Goal: Contribute content

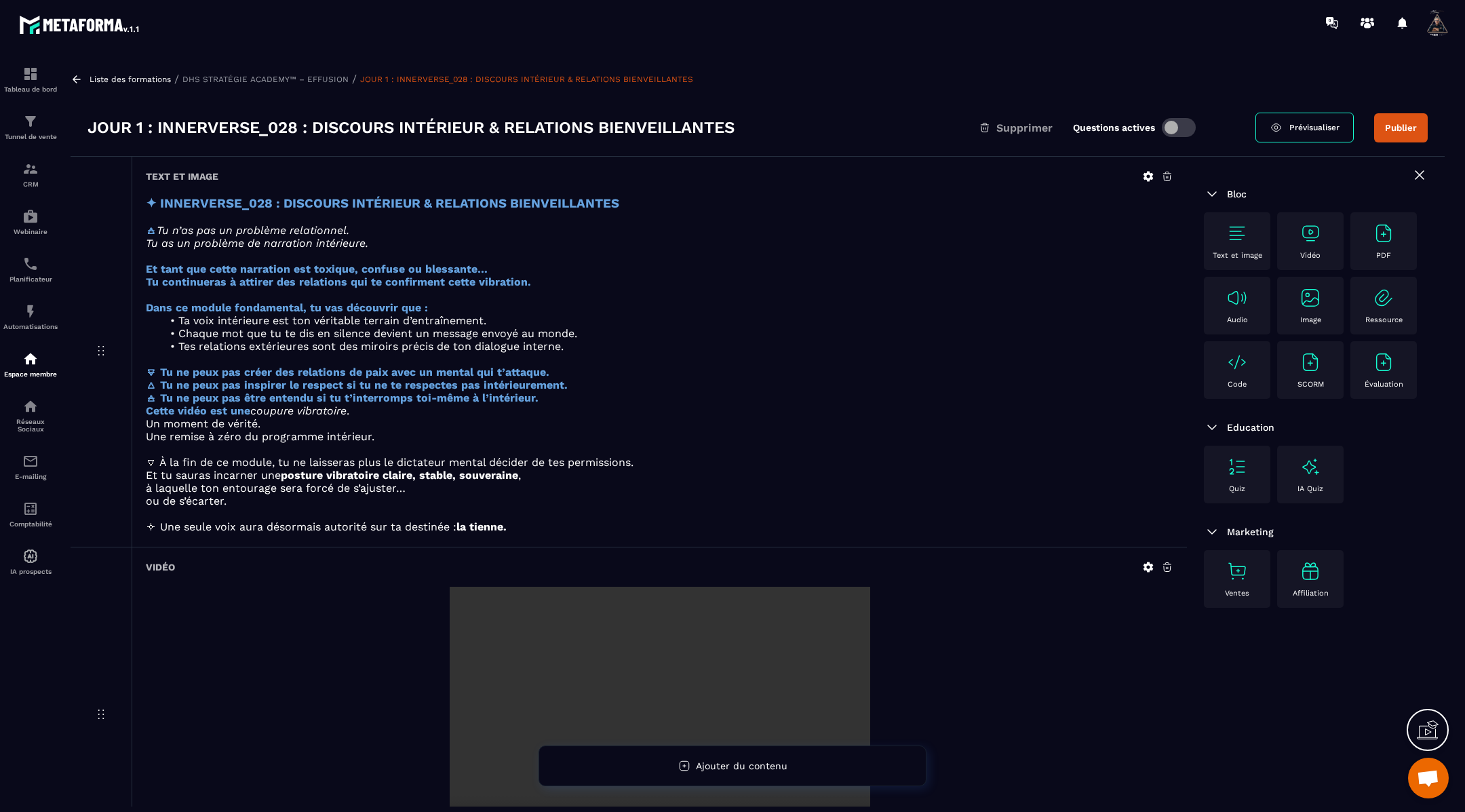
click at [77, 75] on icon at bounding box center [76, 79] width 12 height 12
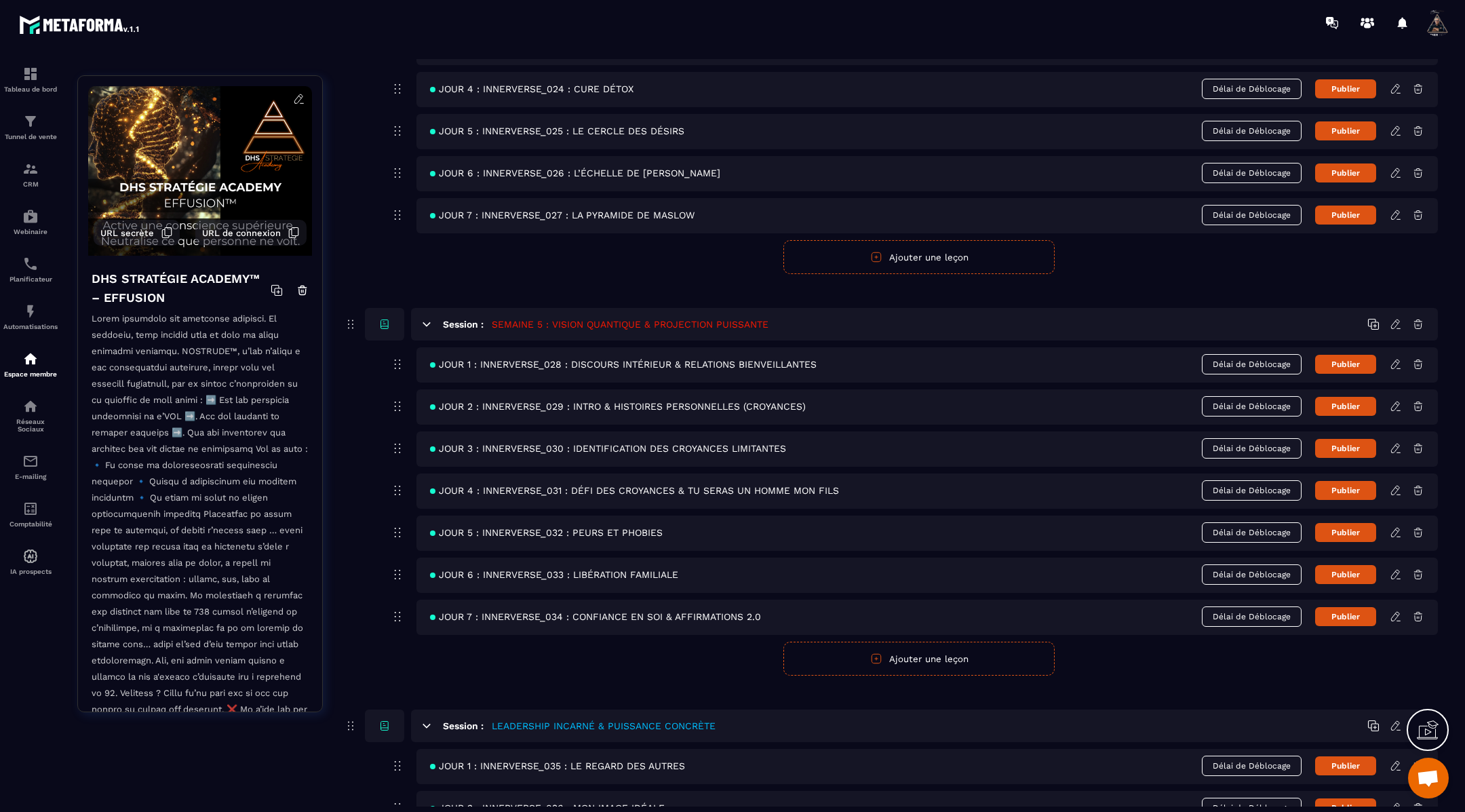
scroll to position [1615, 0]
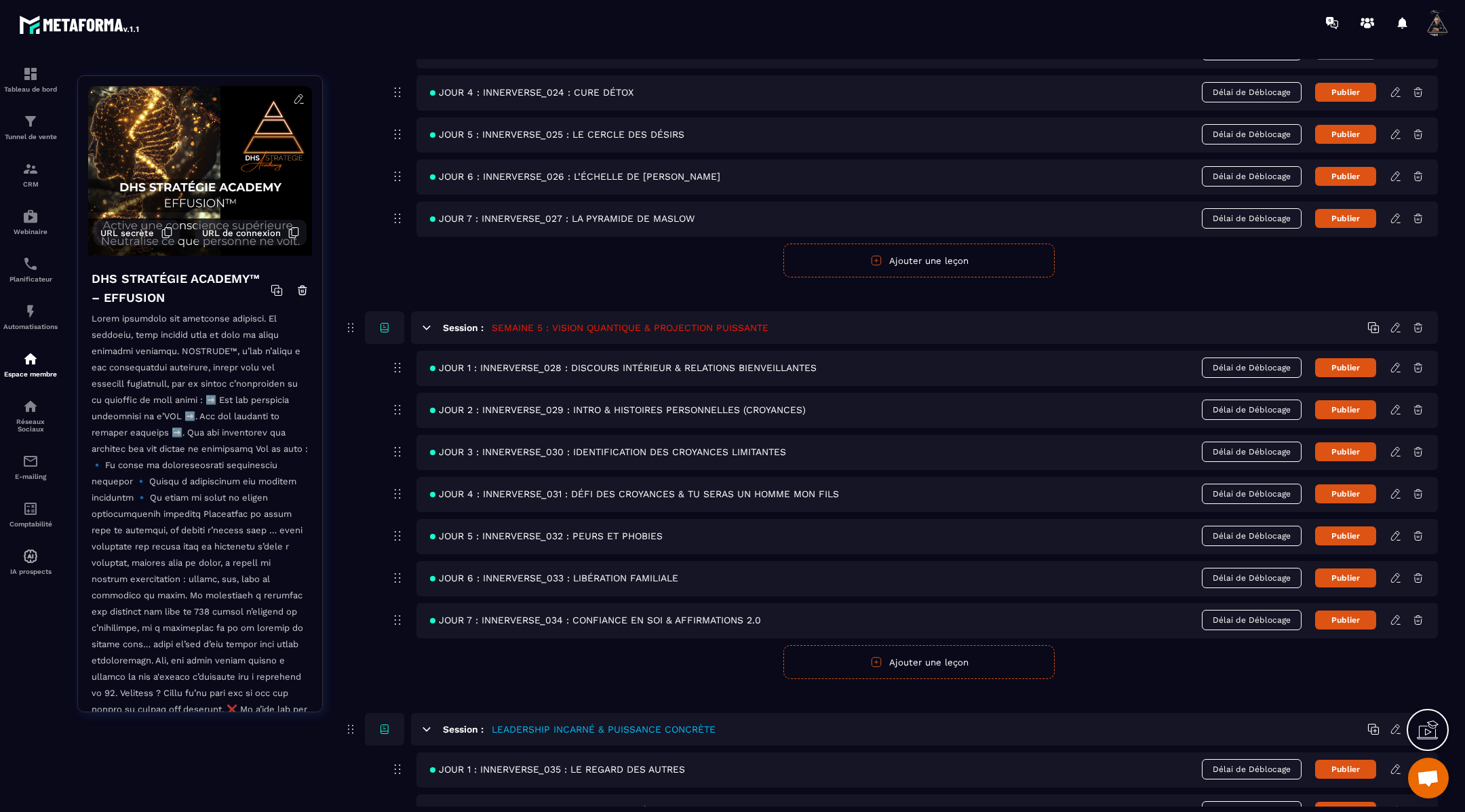
click at [1395, 403] on icon at bounding box center [1395, 409] width 12 height 12
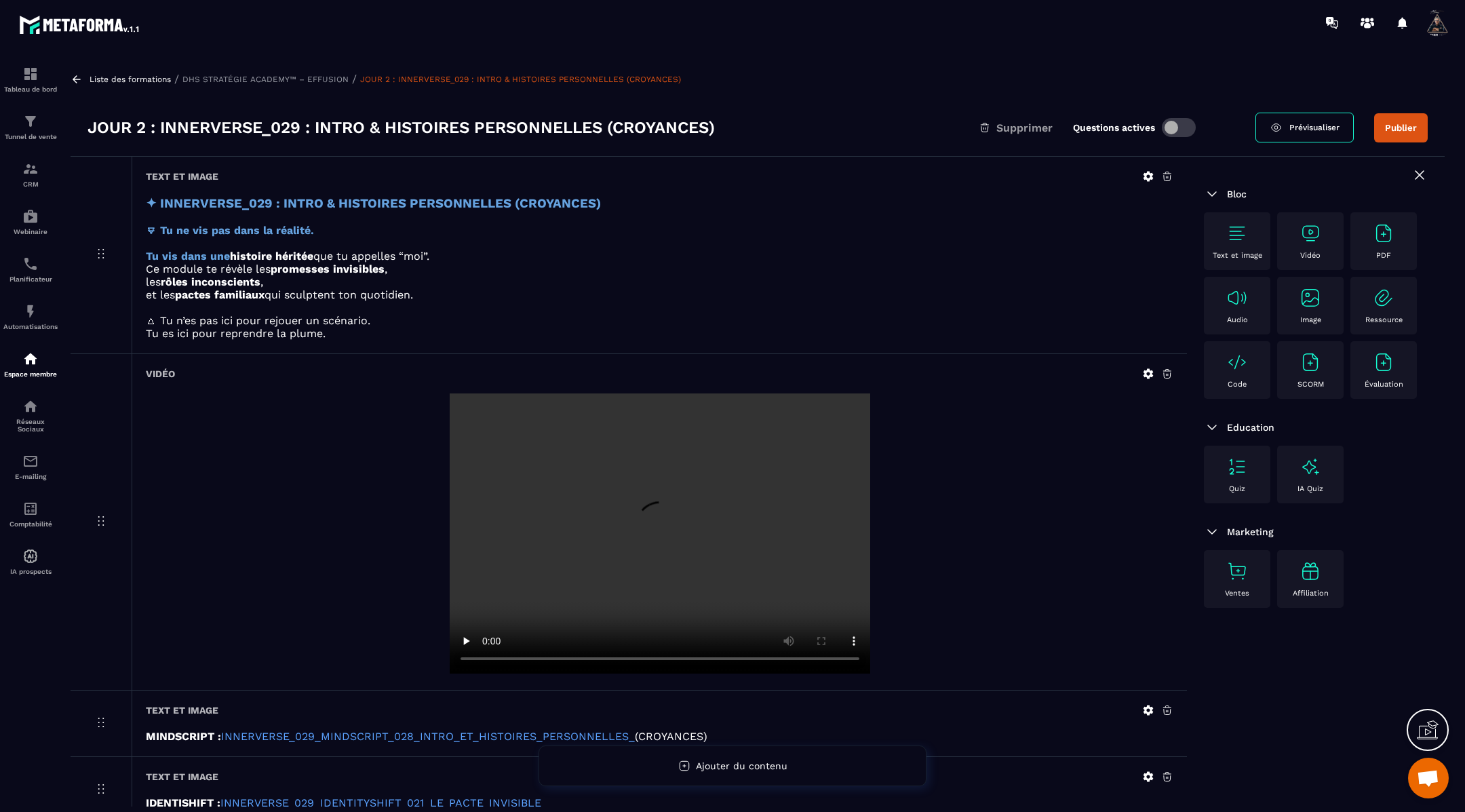
click at [1151, 374] on icon at bounding box center [1148, 374] width 10 height 10
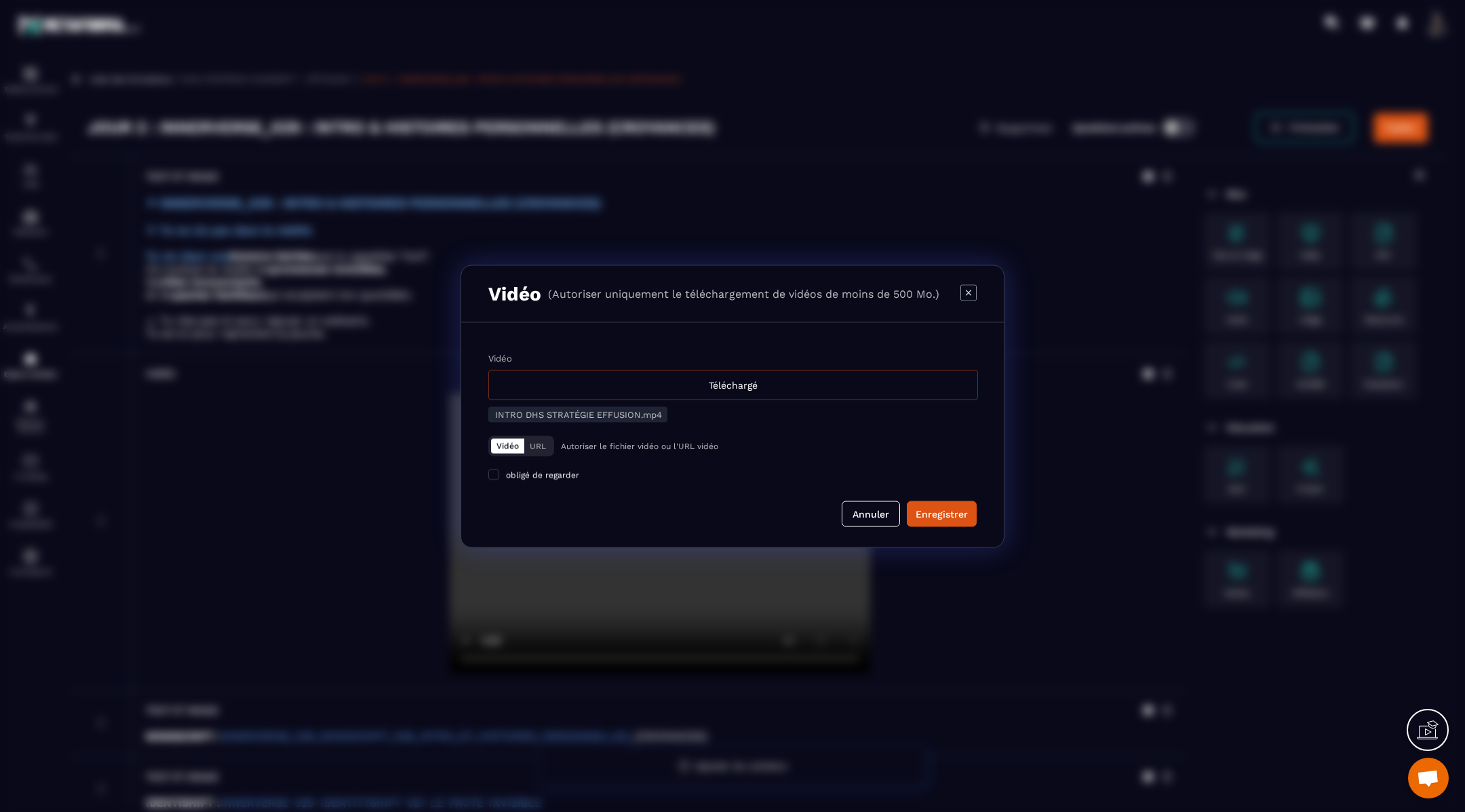
click at [821, 390] on div "Téléchargé" at bounding box center [733, 384] width 490 height 29
click at [0, 0] on input "Vidéo Téléchargé" at bounding box center [0, 0] width 0 height 0
click at [948, 505] on button "Enregistrer" at bounding box center [942, 514] width 70 height 26
